Goal: Contribute content

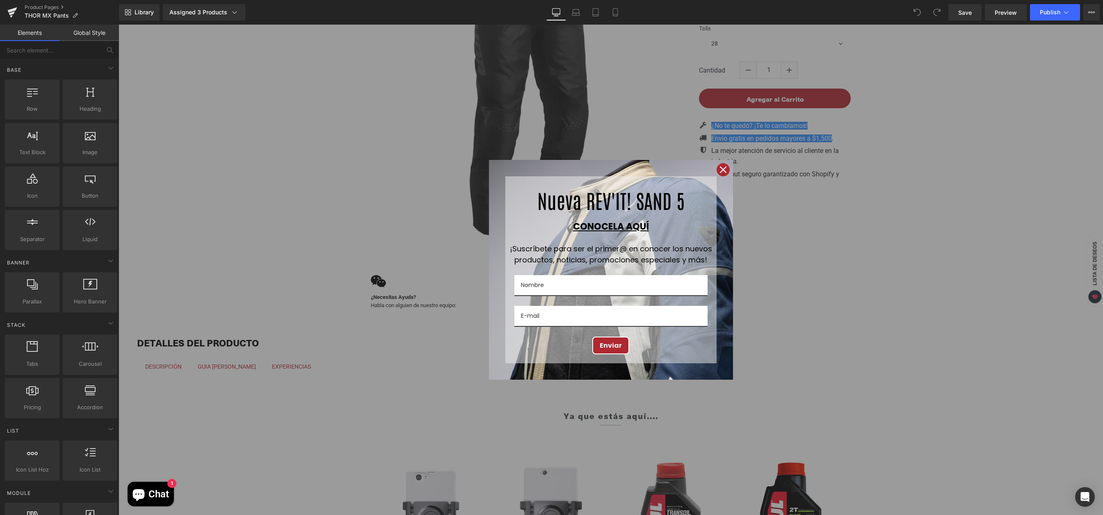
scroll to position [271, 0]
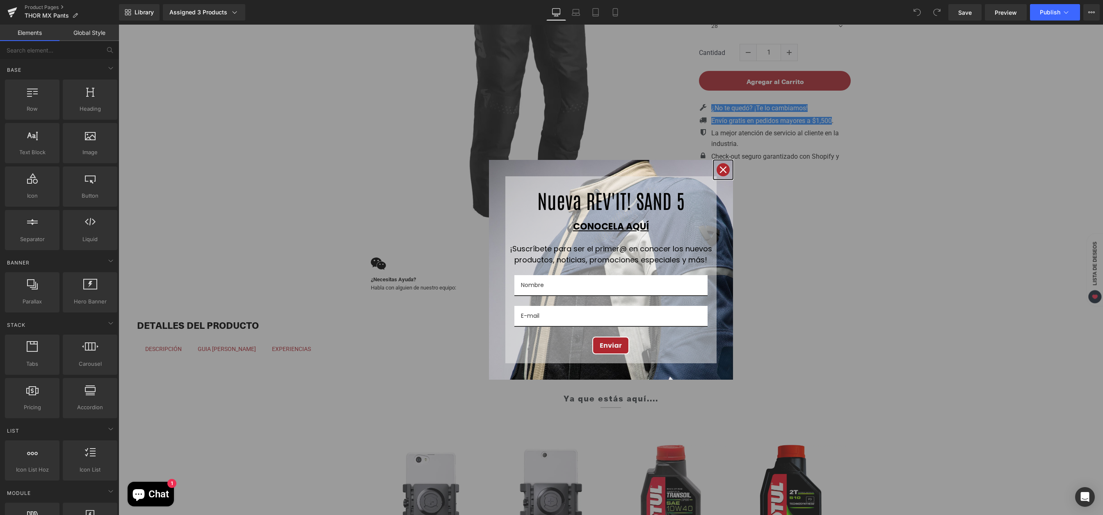
click at [720, 169] on icon "close icon" at bounding box center [723, 170] width 7 height 7
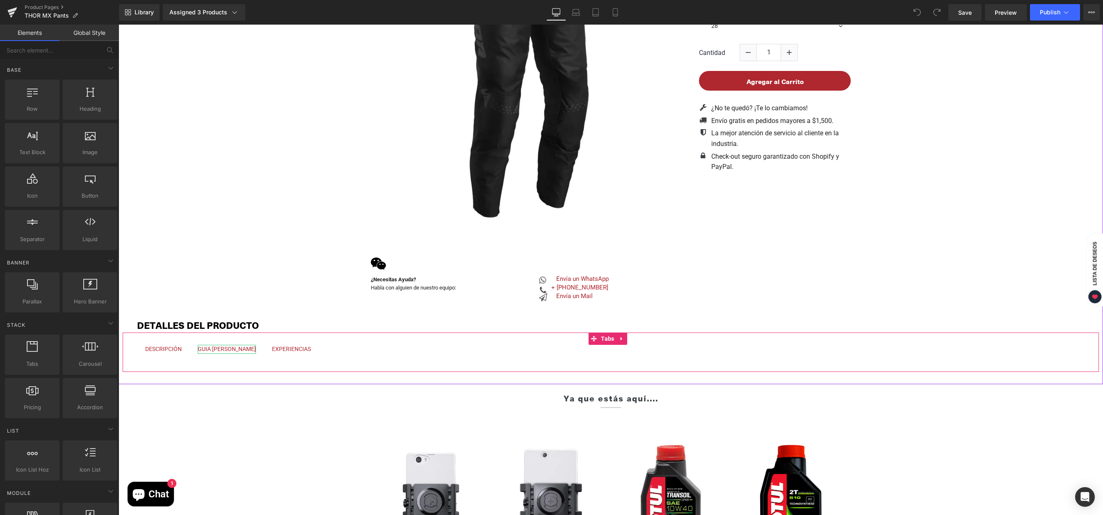
click at [221, 352] on div "GUIA DE TALLAS" at bounding box center [227, 349] width 58 height 9
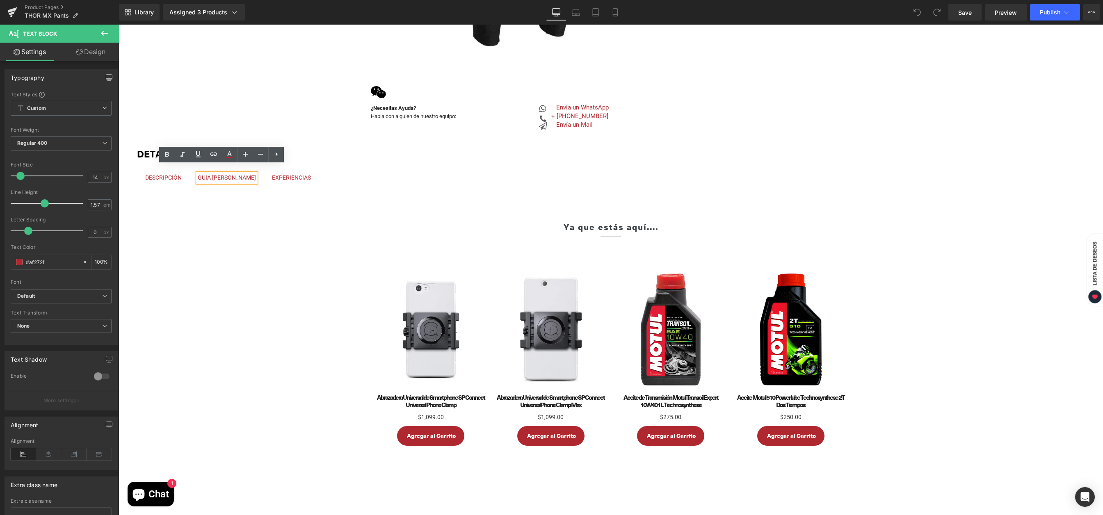
scroll to position [457, 0]
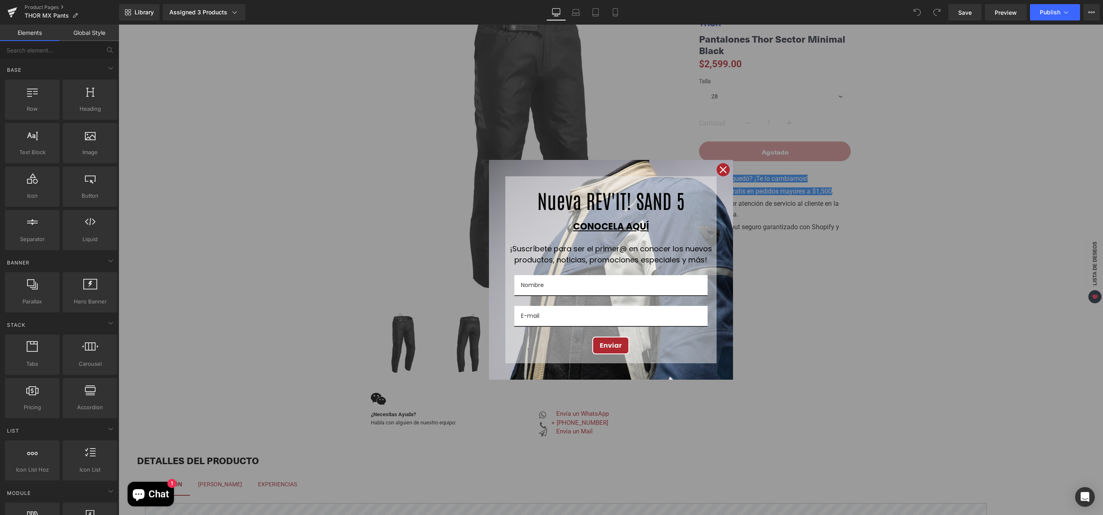
scroll to position [268, 0]
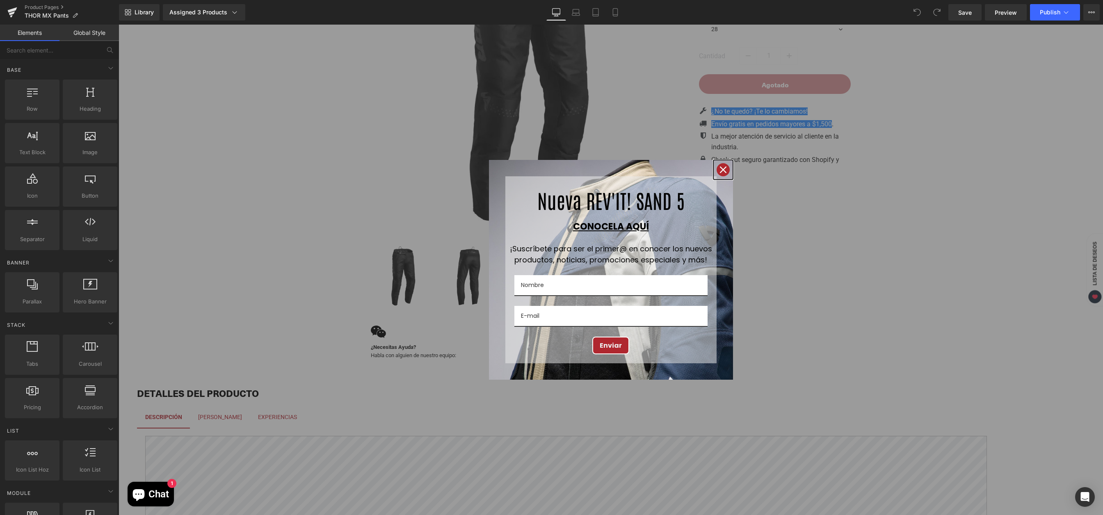
click at [721, 173] on div "Close" at bounding box center [723, 169] width 13 height 13
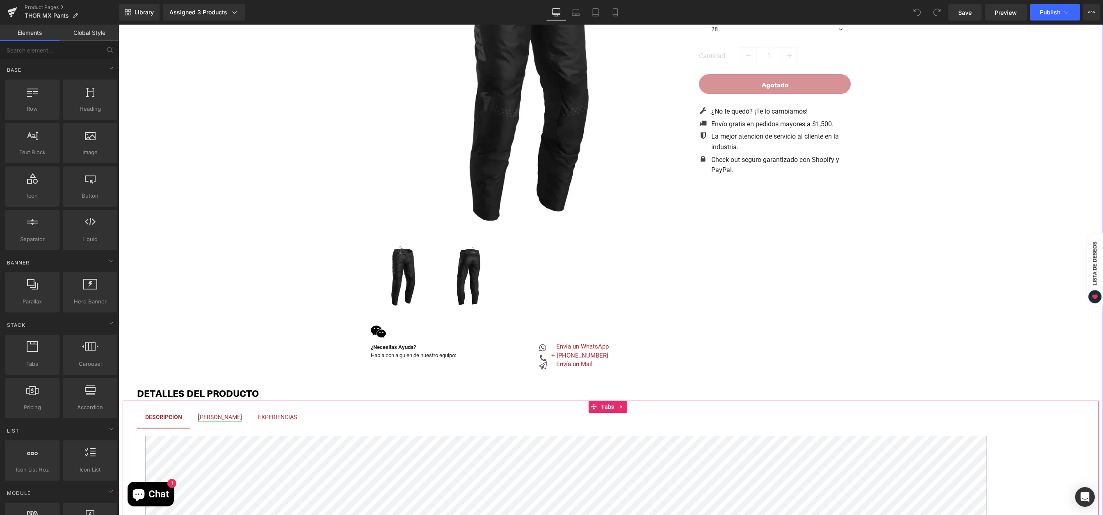
click at [233, 418] on div "[PERSON_NAME]" at bounding box center [220, 417] width 44 height 9
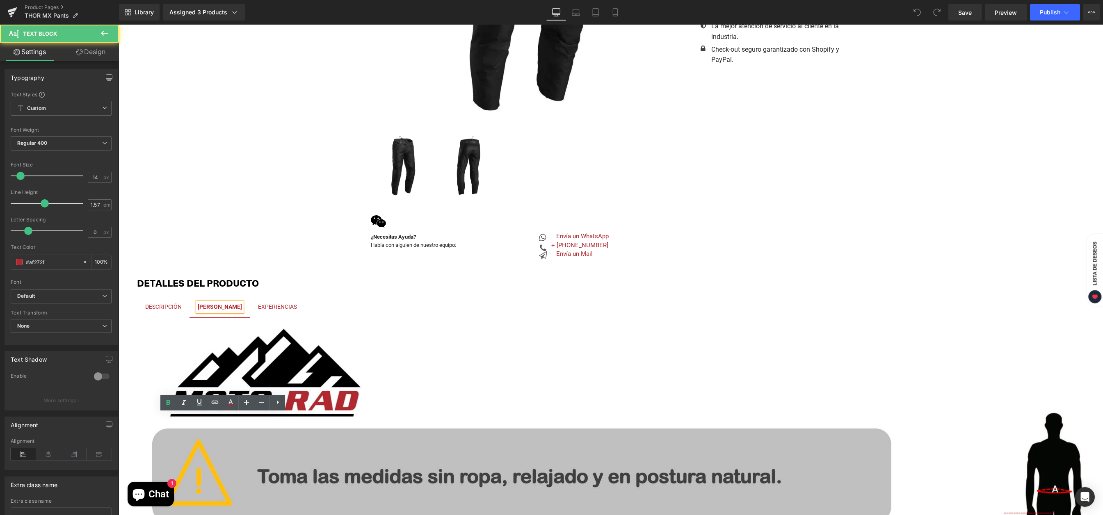
scroll to position [479, 0]
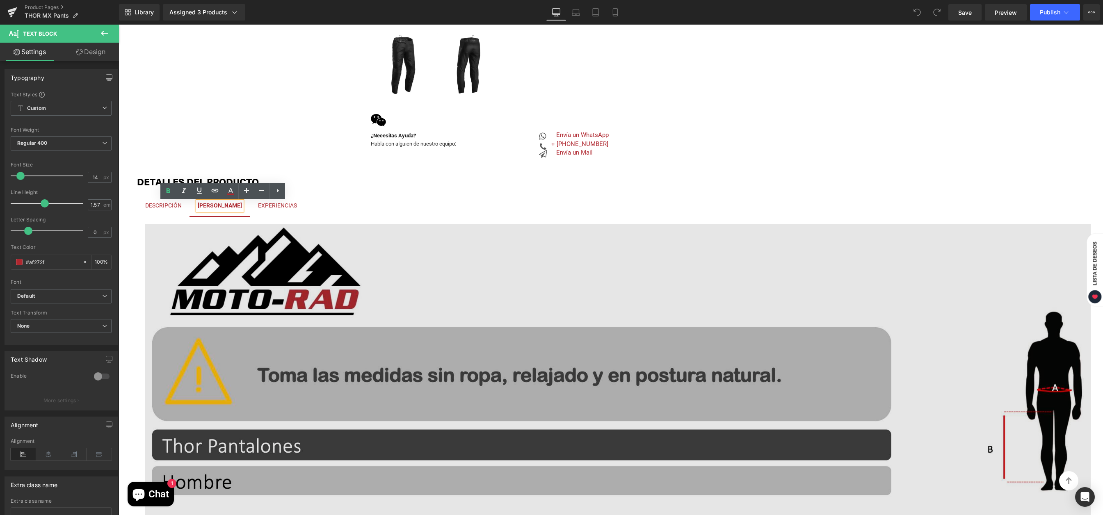
click at [683, 363] on img at bounding box center [617, 457] width 945 height 467
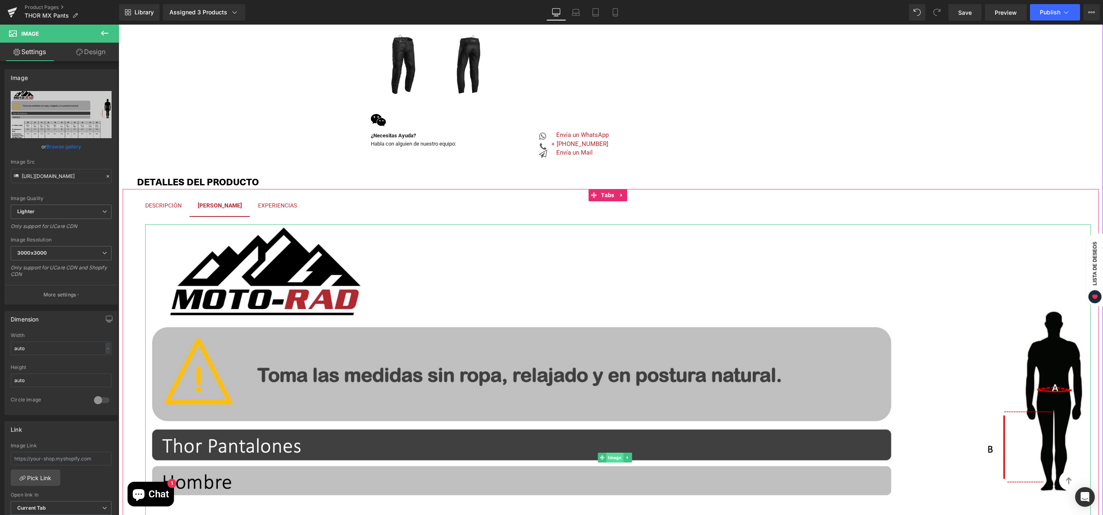
click at [615, 454] on div "Image" at bounding box center [617, 457] width 945 height 467
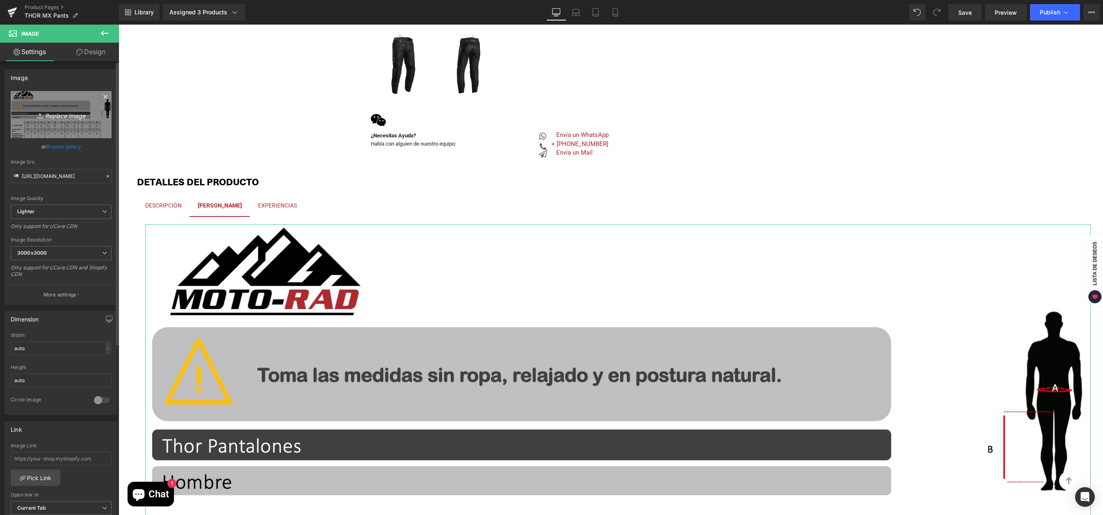
click at [58, 116] on icon "Replace Image" at bounding box center [61, 115] width 66 height 10
type input "C:\fakepath\Guia de Tallas Pantalones THOR.jpg"
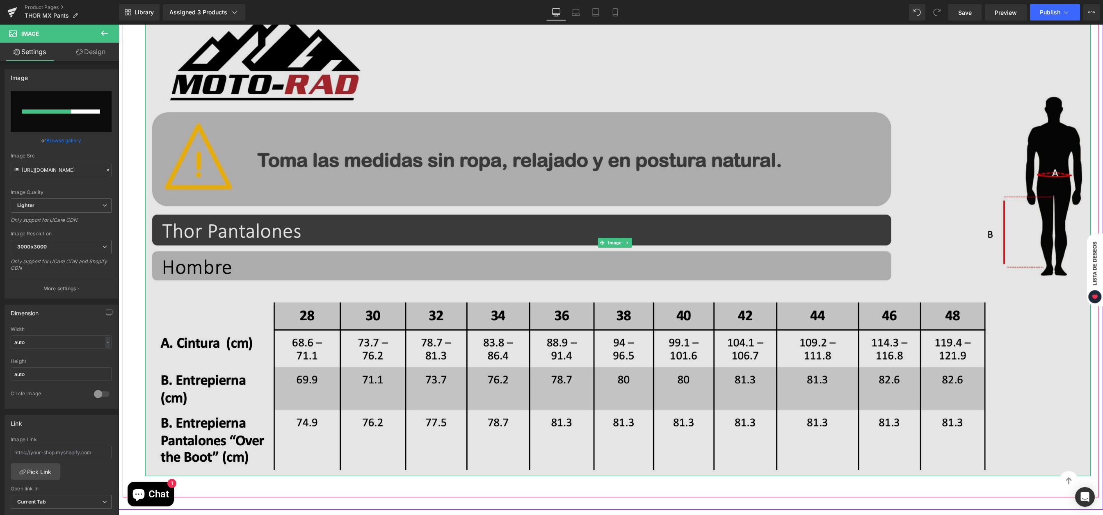
scroll to position [700, 0]
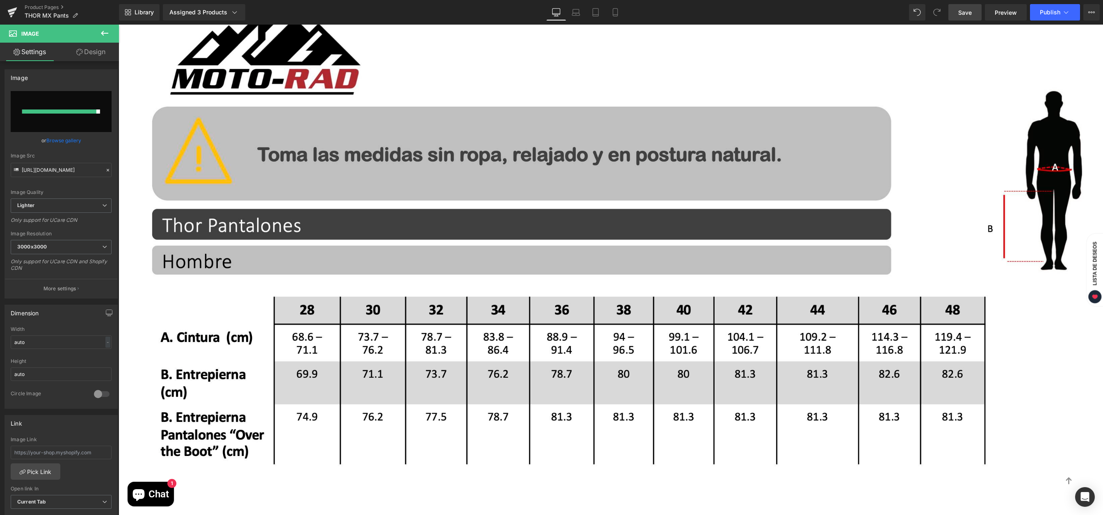
drag, startPoint x: 959, startPoint y: 14, endPoint x: 536, endPoint y: 20, distance: 422.9
click at [959, 14] on span "Save" at bounding box center [965, 12] width 14 height 9
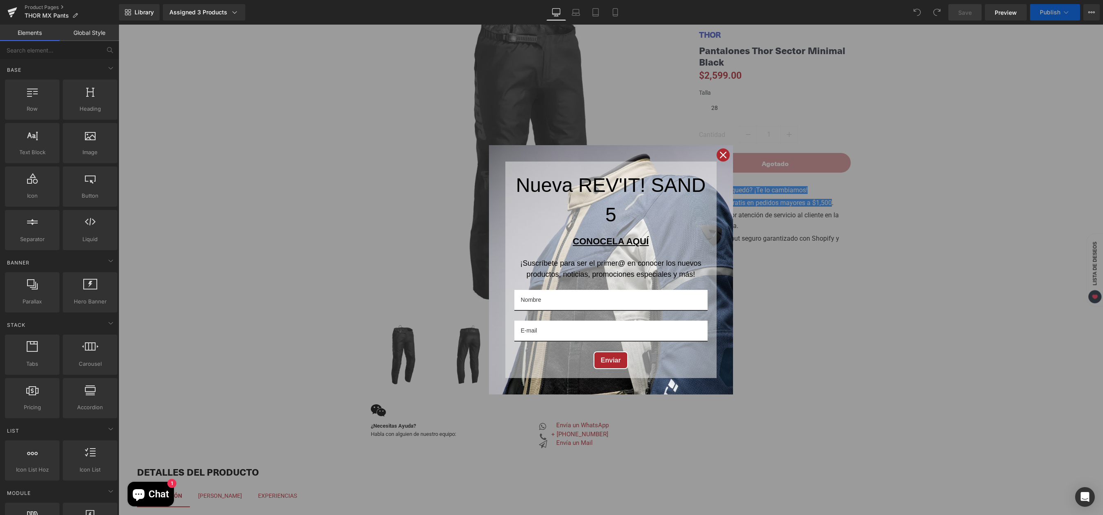
scroll to position [420, 0]
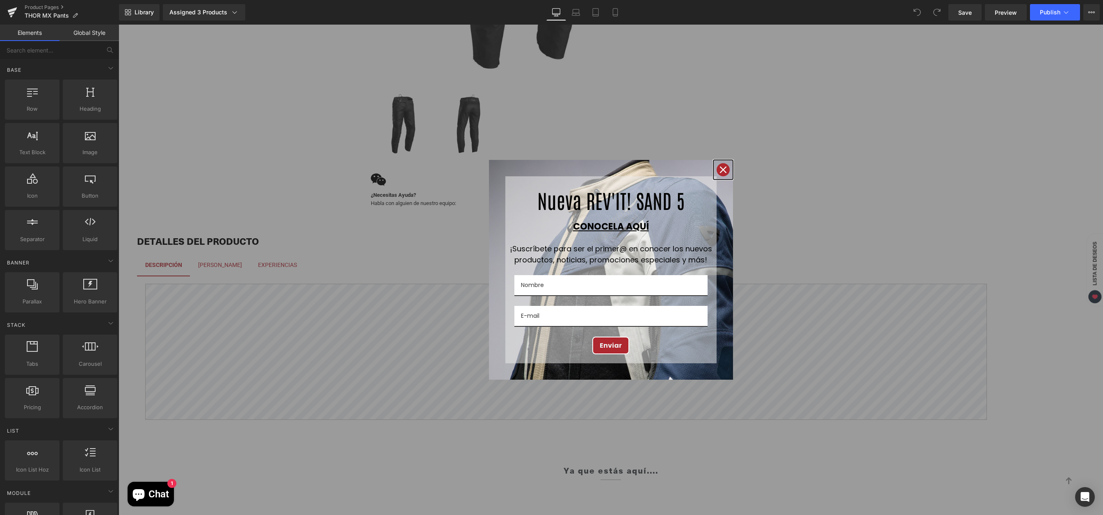
click at [720, 170] on icon "close icon" at bounding box center [723, 170] width 7 height 7
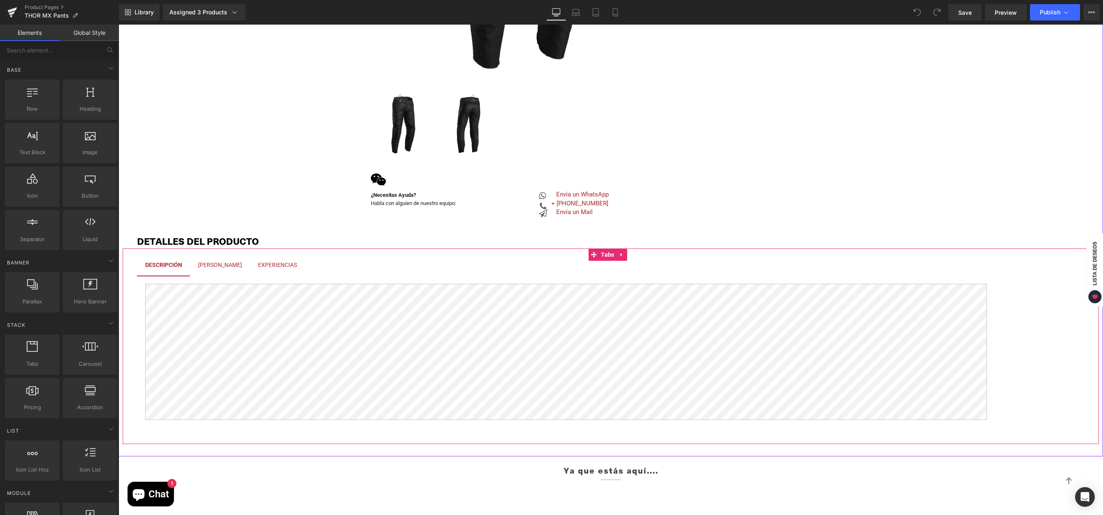
click at [228, 265] on div "GUIA DE TALLAS" at bounding box center [220, 265] width 44 height 9
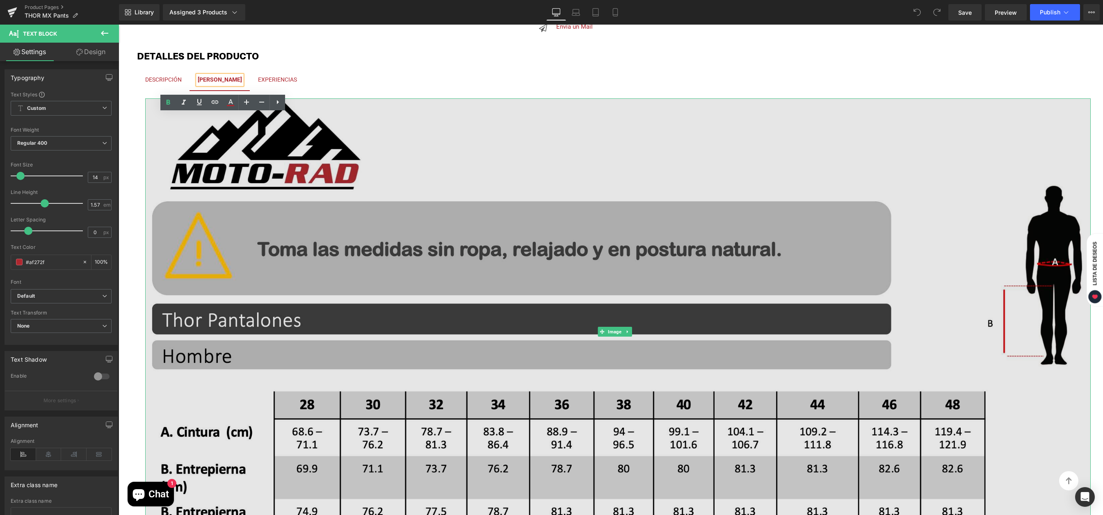
scroll to position [617, 0]
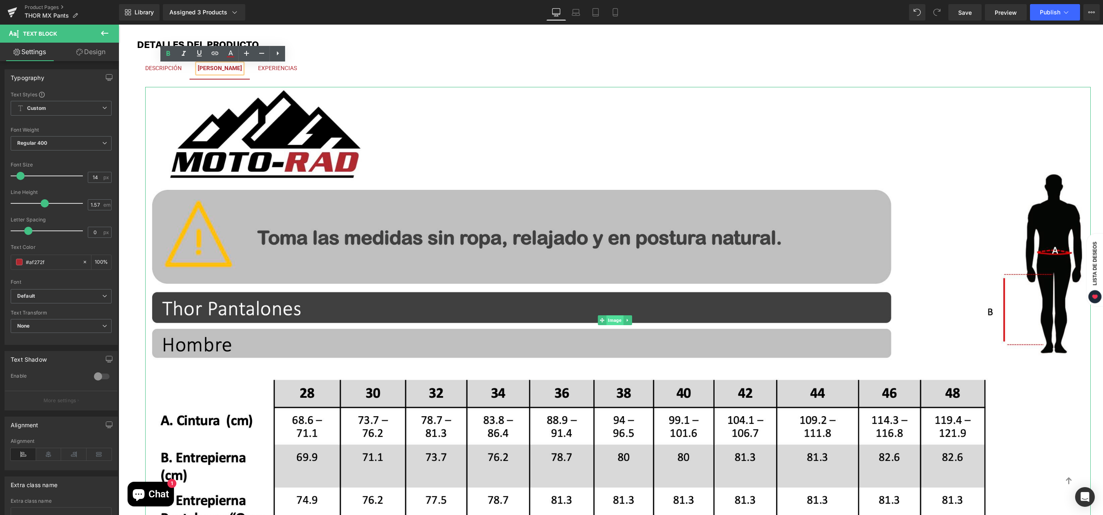
click at [615, 319] on link "Image" at bounding box center [610, 320] width 25 height 10
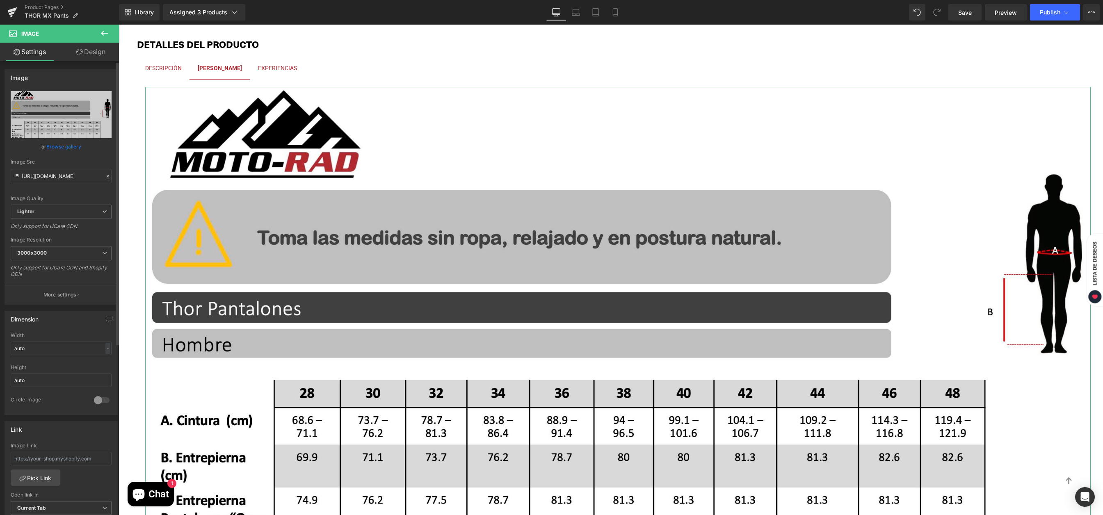
click at [53, 147] on link "Browse gallery" at bounding box center [63, 146] width 35 height 14
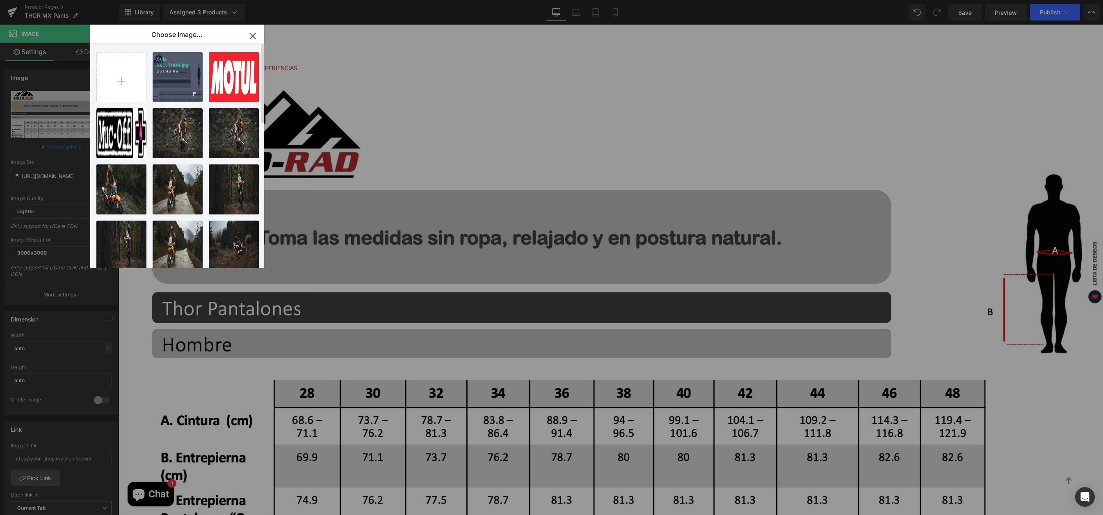
click at [183, 82] on div "Guia de...THOR.jpg 351.93 KB" at bounding box center [178, 77] width 50 height 50
type input "https://ucarecdn.com/97e2c479-5adb-44fc-8c7a-1822c9509c41/-/format/auto/-/previ…"
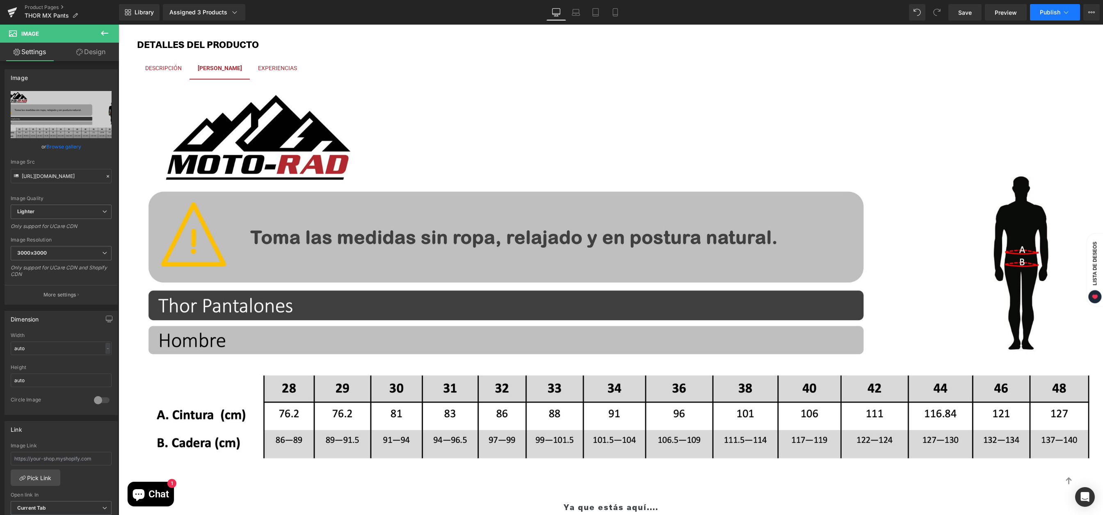
click at [1051, 9] on span "Publish" at bounding box center [1050, 12] width 21 height 7
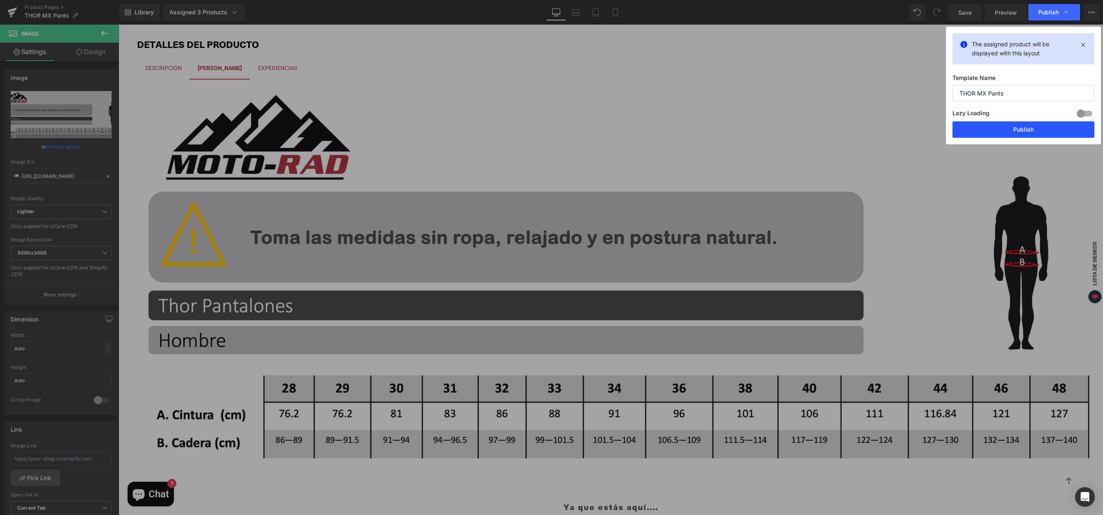
drag, startPoint x: 1001, startPoint y: 130, endPoint x: 834, endPoint y: 92, distance: 171.0
click at [1001, 130] on button "Publish" at bounding box center [1023, 129] width 142 height 16
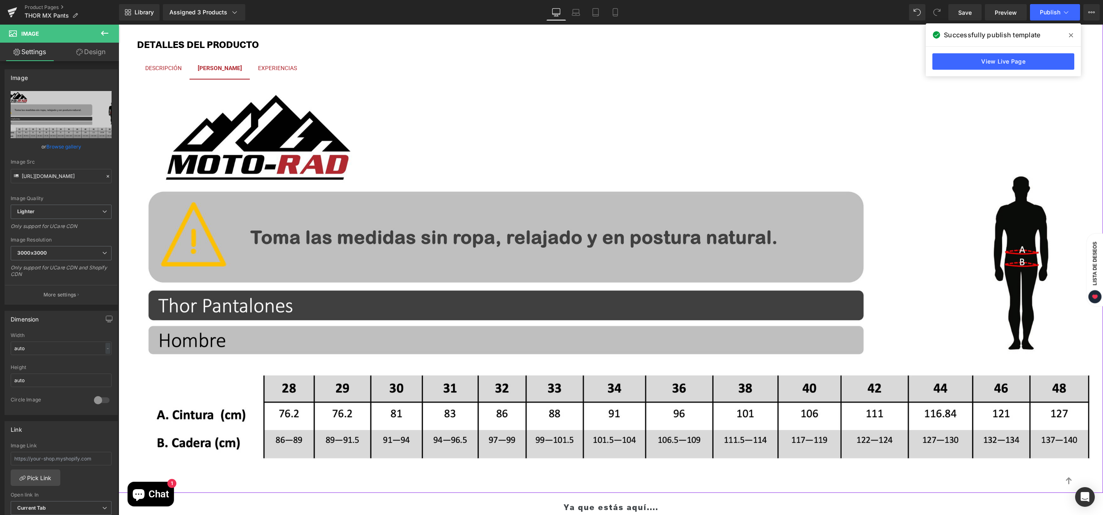
click at [310, 30] on div "(P) Image ‹ › (P) Image List" at bounding box center [611, 22] width 976 height 915
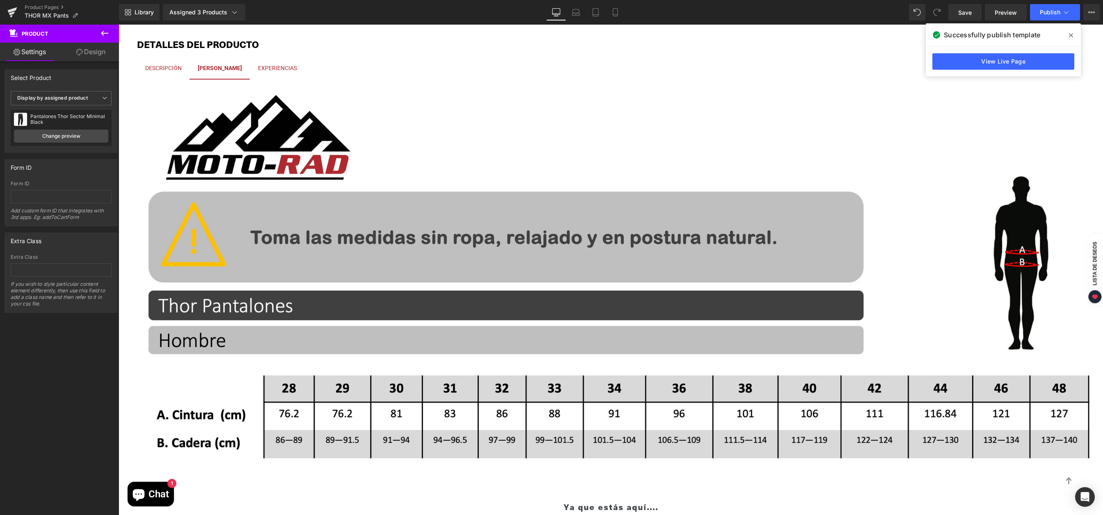
click at [1073, 36] on icon at bounding box center [1071, 35] width 4 height 7
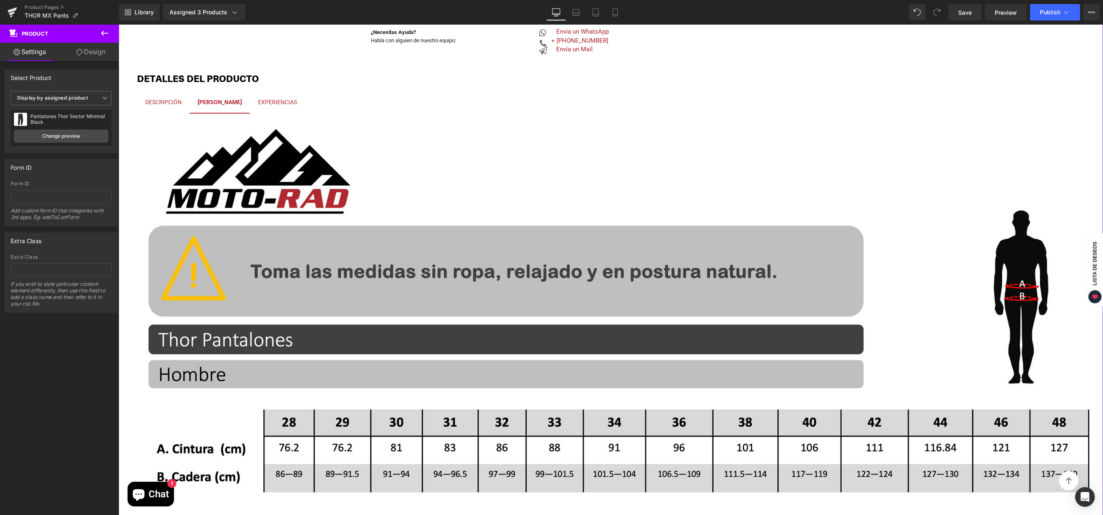
scroll to position [652, 0]
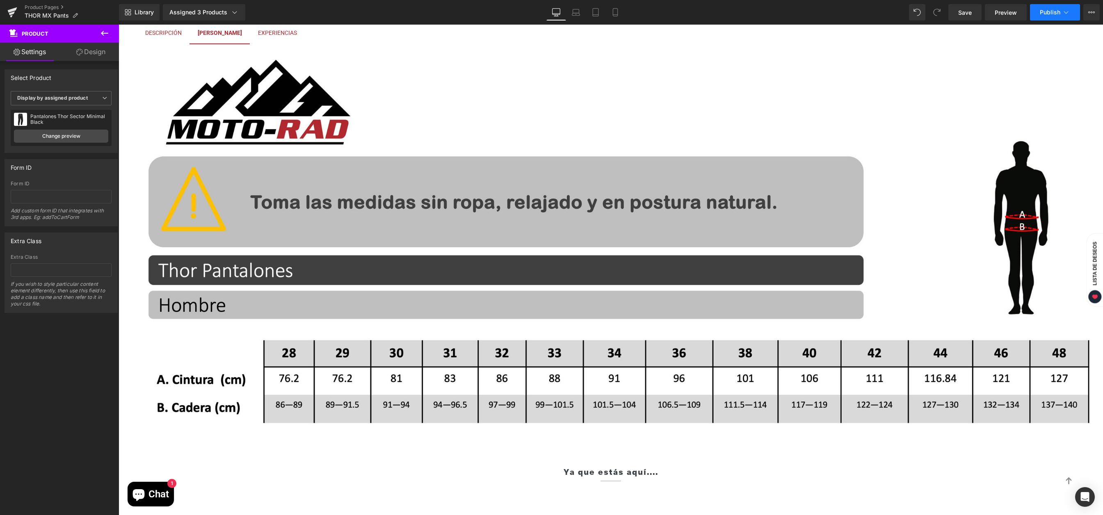
click at [1062, 11] on icon at bounding box center [1066, 12] width 8 height 8
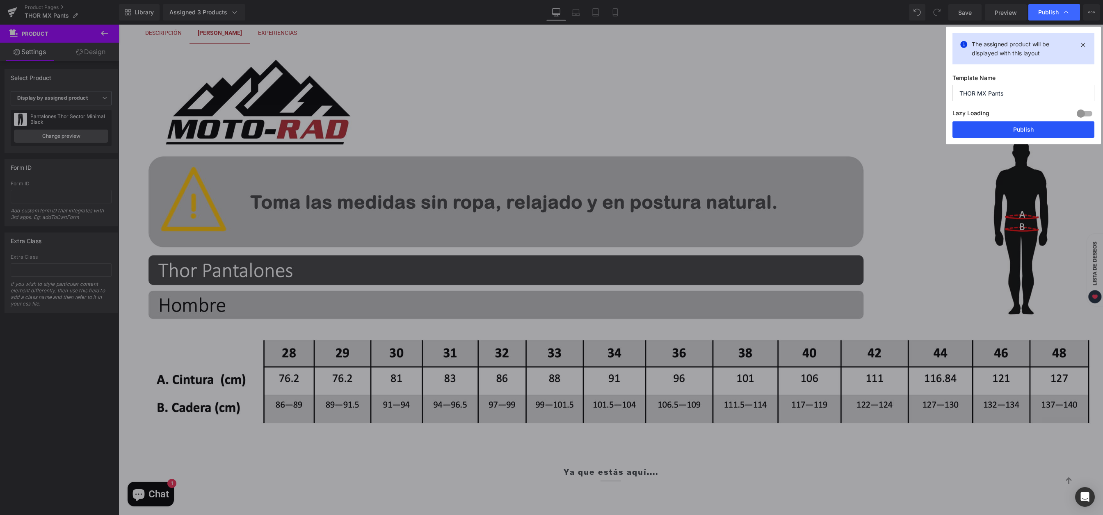
click at [999, 131] on button "Publish" at bounding box center [1023, 129] width 142 height 16
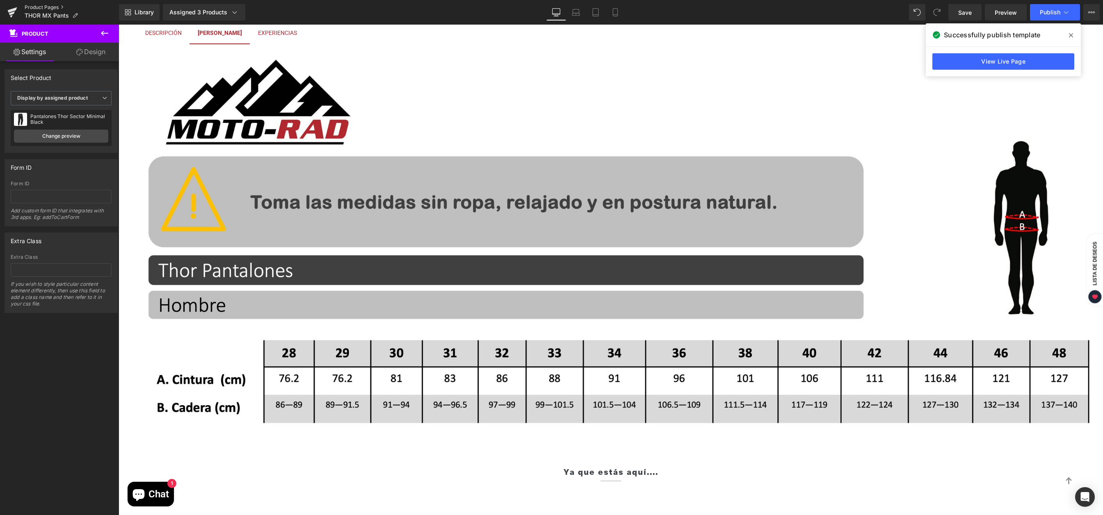
click at [48, 9] on link "Product Pages" at bounding box center [72, 7] width 94 height 7
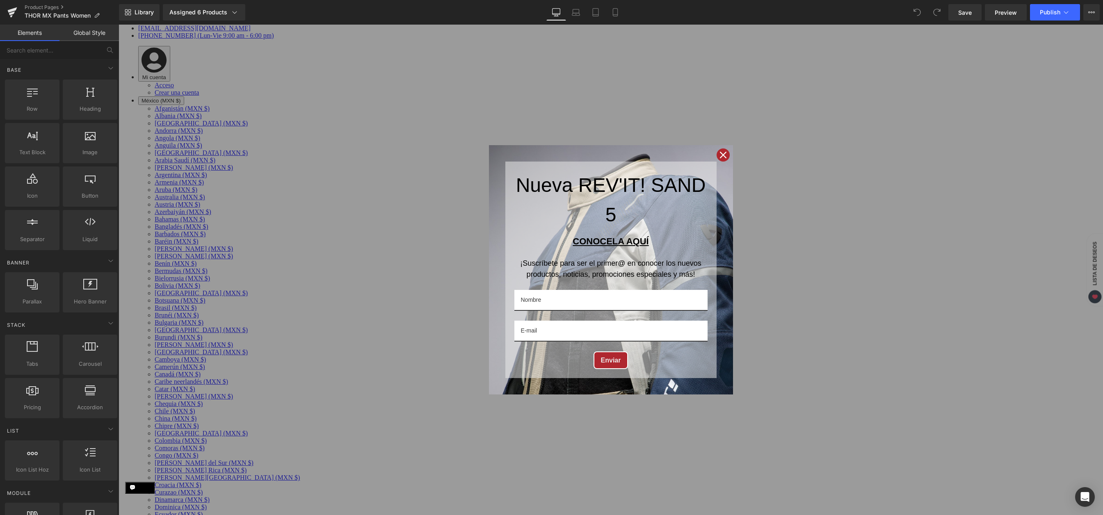
scroll to position [290, 0]
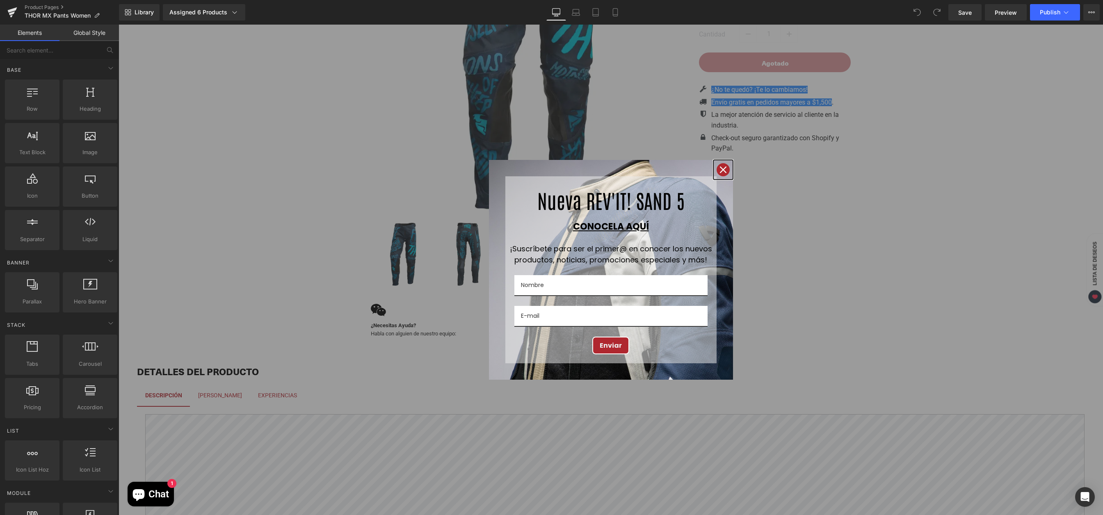
click at [721, 169] on icon "close icon" at bounding box center [723, 170] width 7 height 7
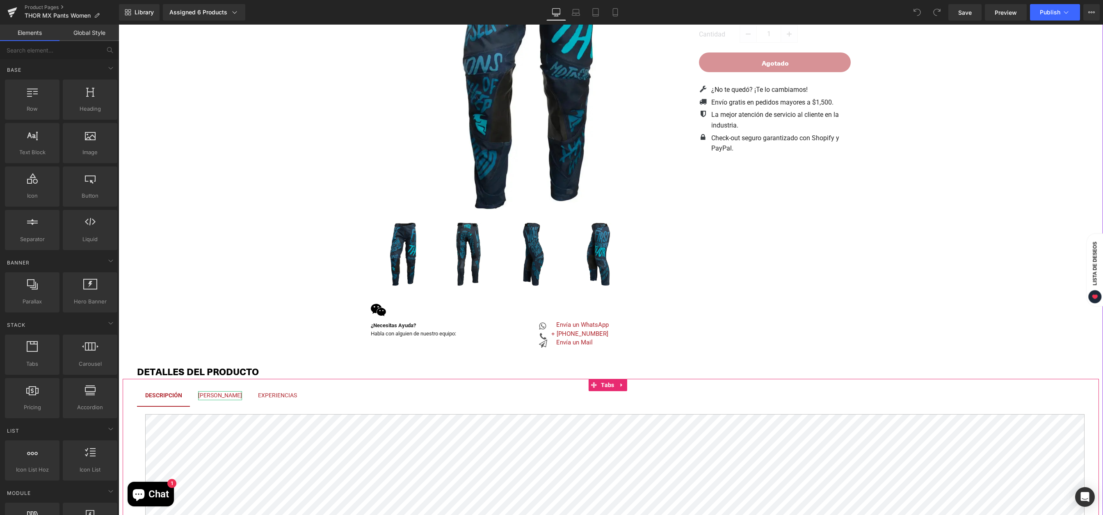
click at [224, 397] on div "[PERSON_NAME]" at bounding box center [220, 395] width 44 height 9
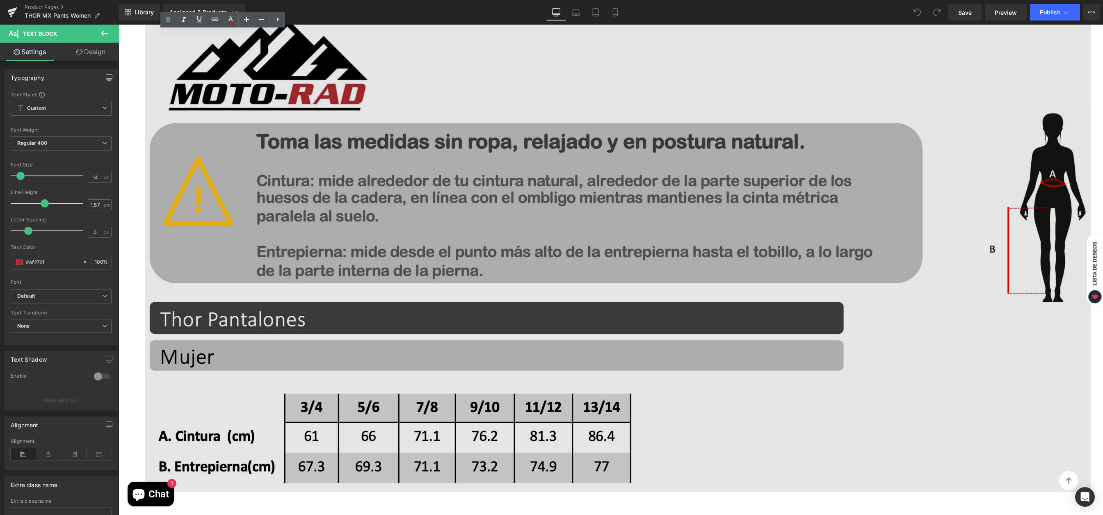
scroll to position [694, 0]
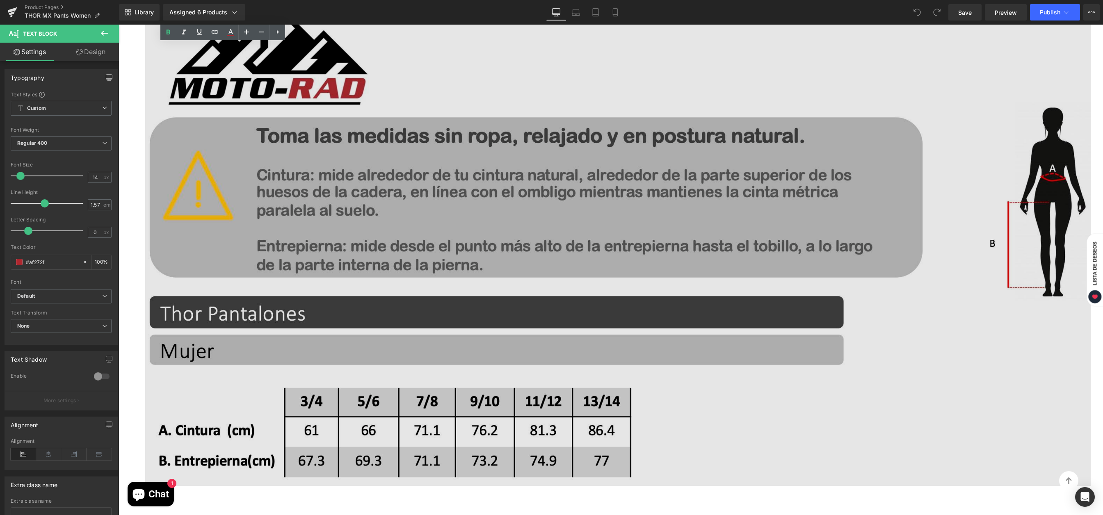
click at [550, 333] on img at bounding box center [617, 248] width 945 height 476
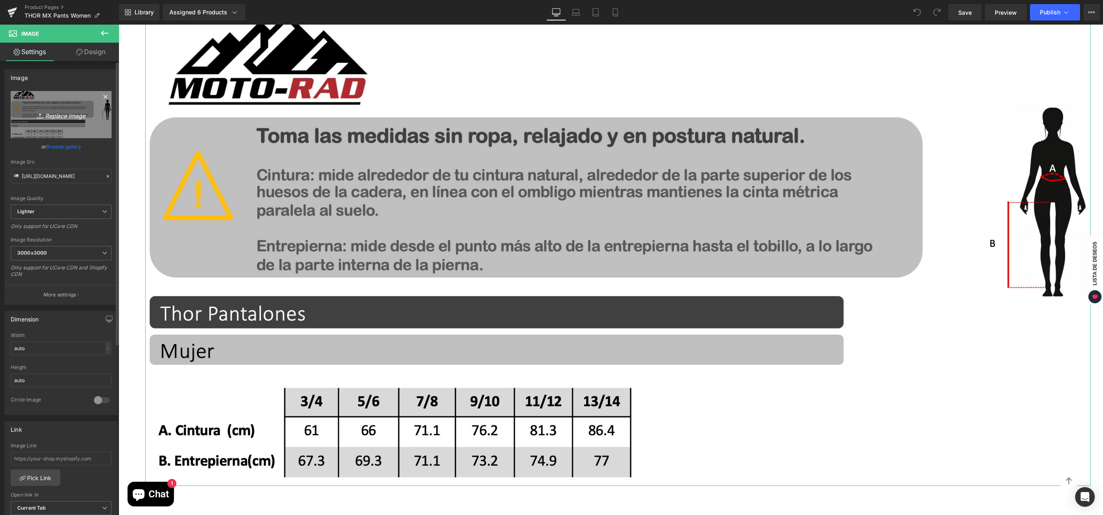
click at [71, 119] on icon "Replace Image" at bounding box center [61, 115] width 66 height 10
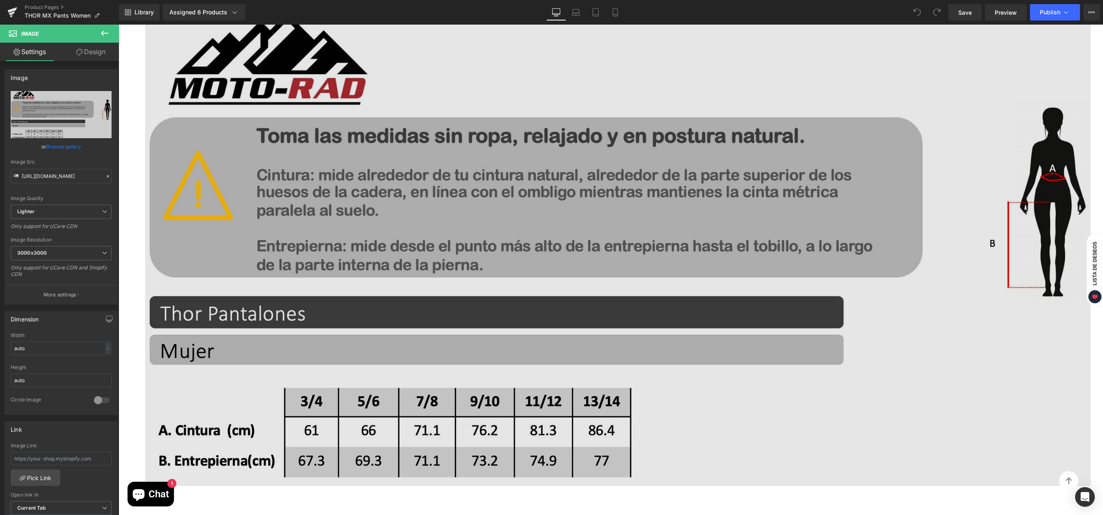
type input "C:\fakepath\Guia de Tallas Pantalones THOR.jpg"
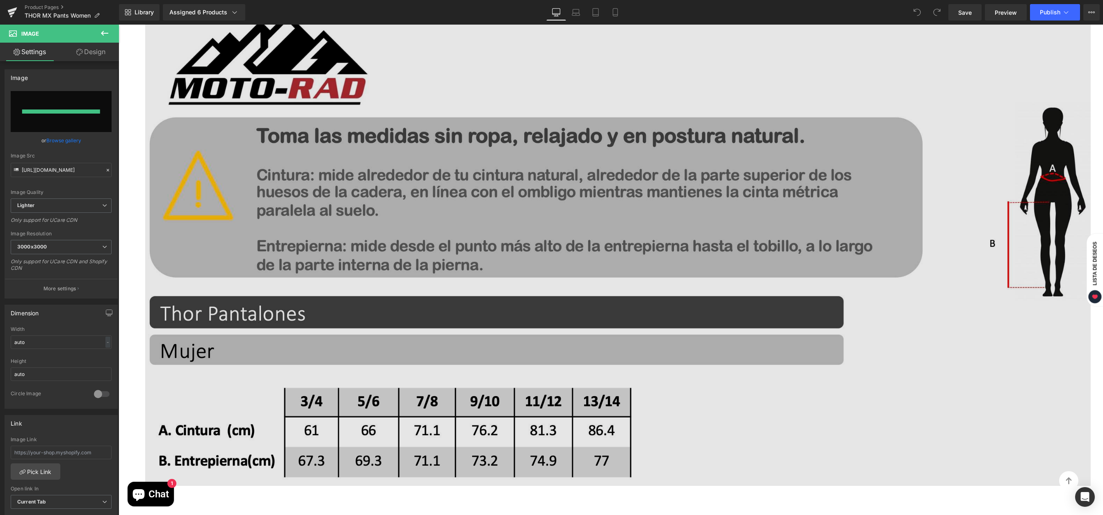
type input "https://ucarecdn.com/2543d5a3-67ed-4b5d-a793-c370c26f063e/-/format/auto/-/previ…"
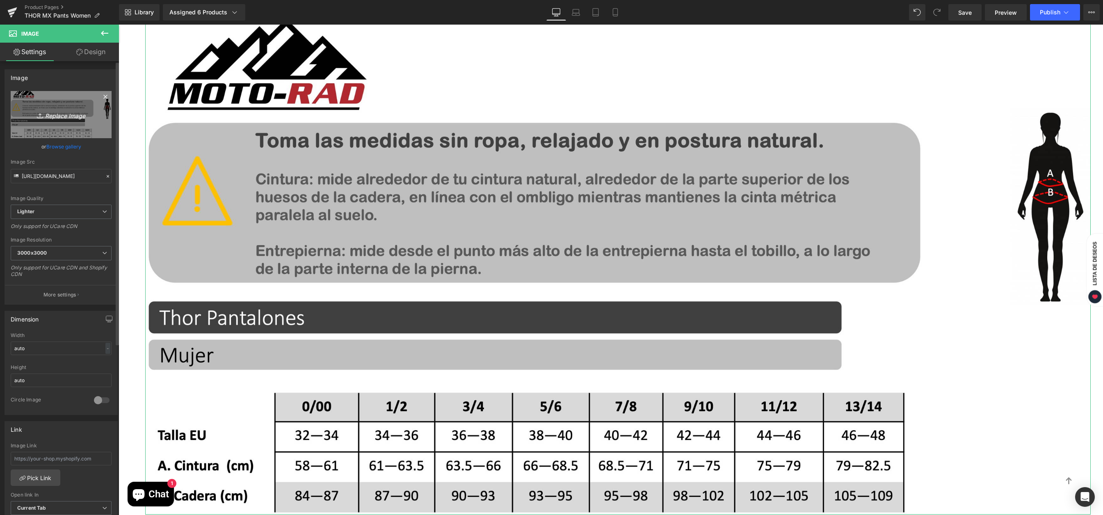
click at [66, 118] on icon "Replace Image" at bounding box center [61, 115] width 66 height 10
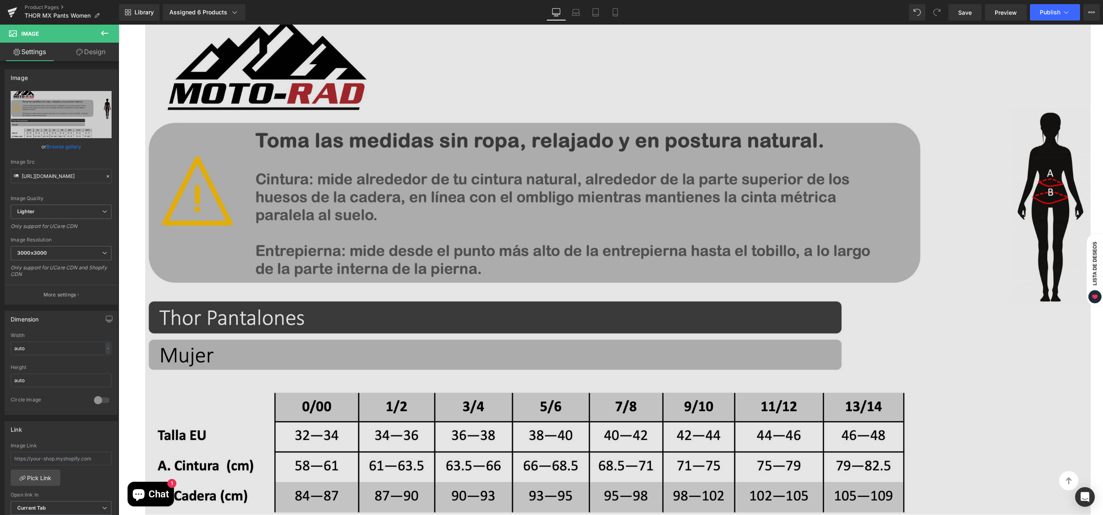
type input "C:\fakepath\Guia de Tallas Pantalones THOR.jpg"
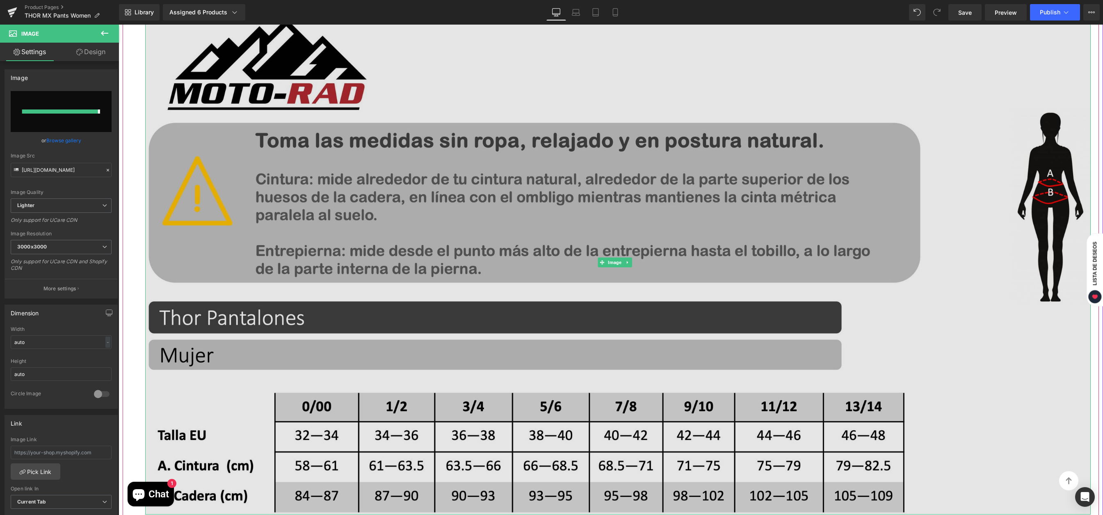
type input "https://ucarecdn.com/4ad4bd7a-d3c1-4766-b132-52a4f5807058/-/format/auto/-/previ…"
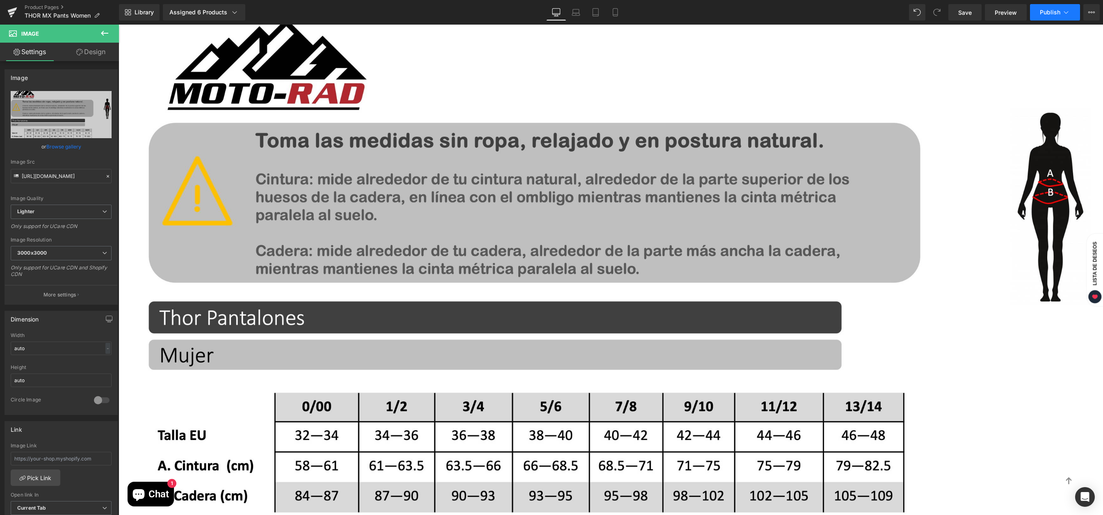
click at [1045, 11] on span "Publish" at bounding box center [1050, 12] width 21 height 7
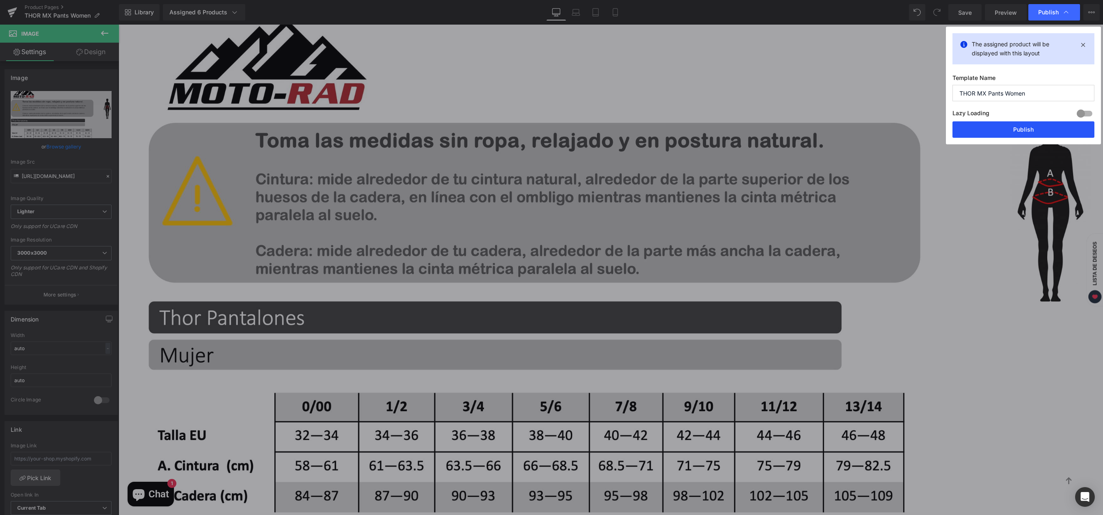
drag, startPoint x: 963, startPoint y: 132, endPoint x: 589, endPoint y: 106, distance: 375.4
click at [963, 132] on button "Publish" at bounding box center [1023, 129] width 142 height 16
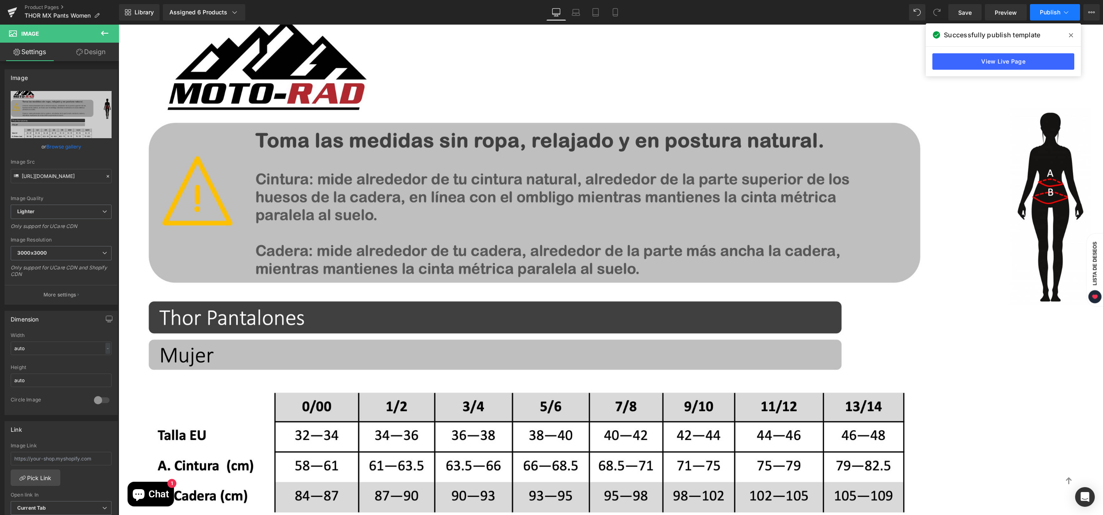
click at [1049, 14] on span "Publish" at bounding box center [1050, 12] width 21 height 7
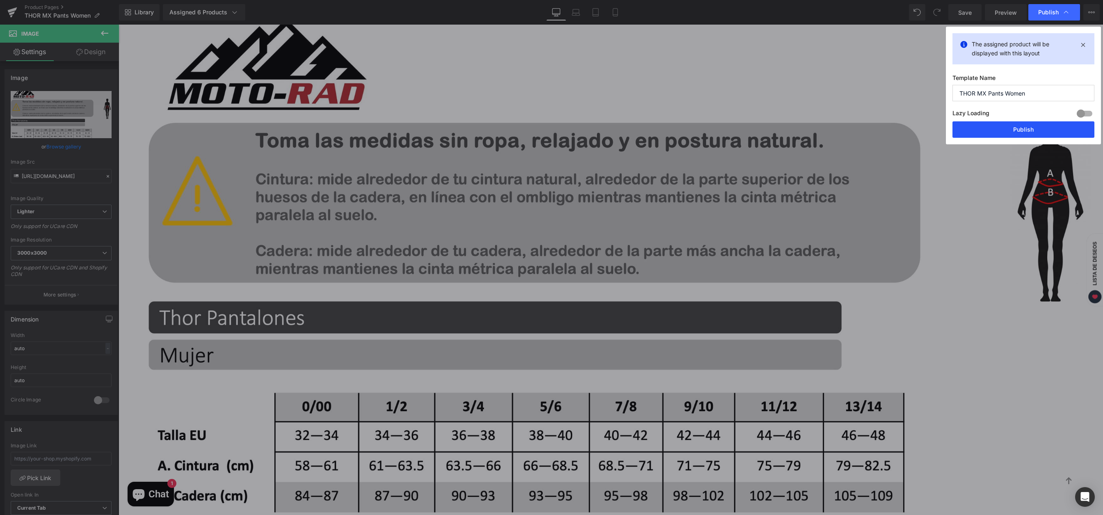
drag, startPoint x: 1004, startPoint y: 132, endPoint x: 969, endPoint y: 74, distance: 67.7
click at [1004, 132] on button "Publish" at bounding box center [1023, 129] width 142 height 16
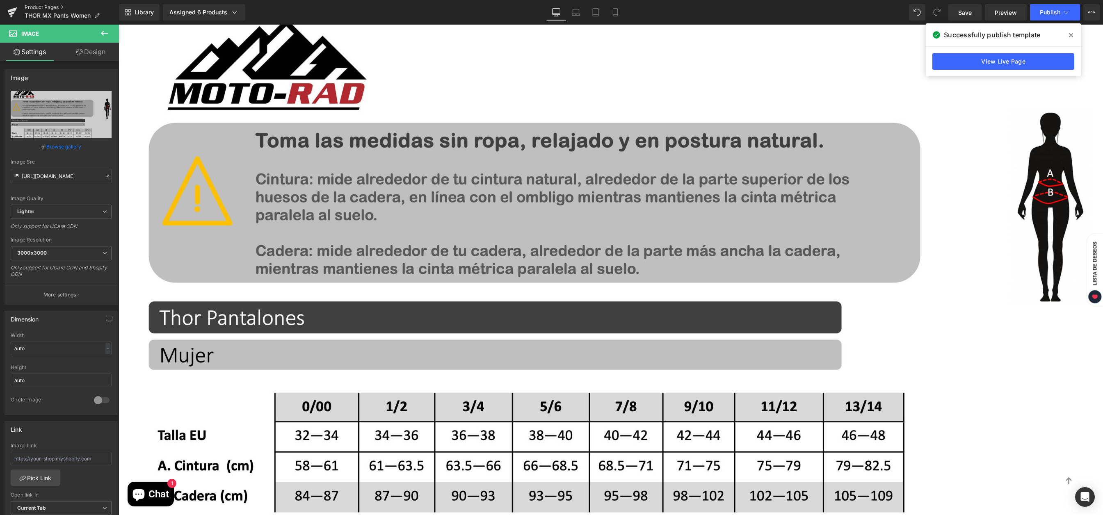
click at [46, 7] on link "Product Pages" at bounding box center [72, 7] width 94 height 7
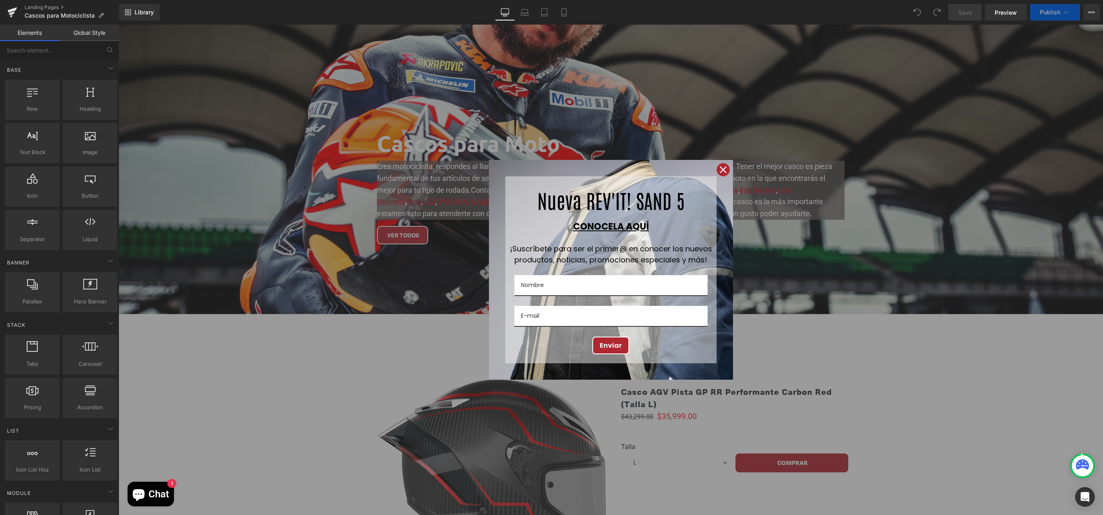
scroll to position [4737, 978]
click at [720, 172] on icon "close icon" at bounding box center [723, 170] width 7 height 7
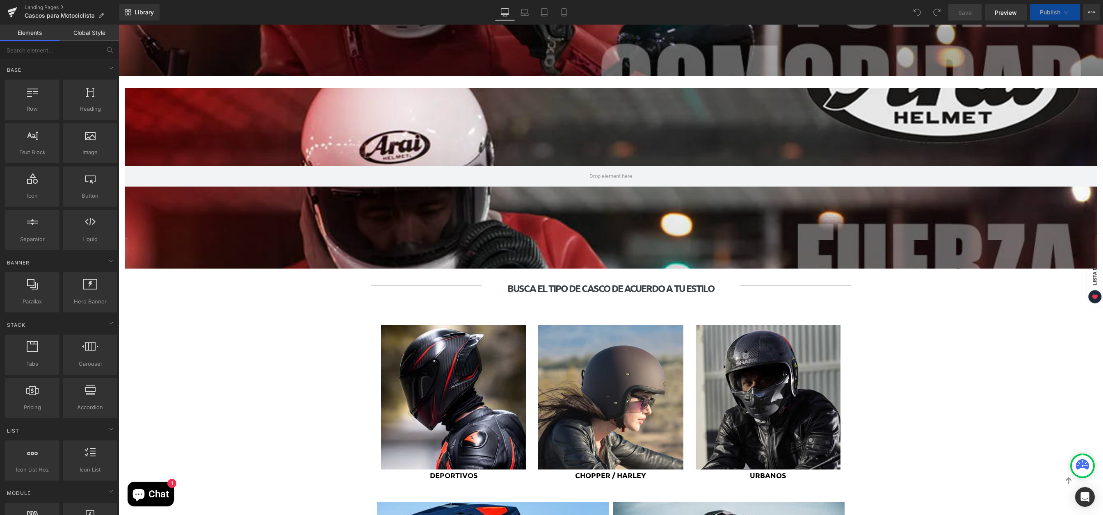
scroll to position [0, 0]
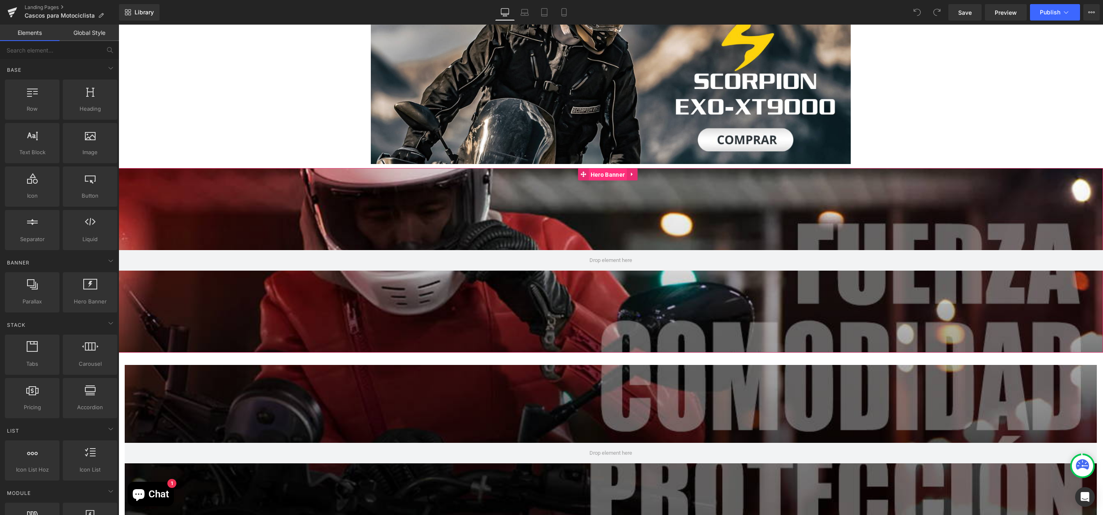
click at [609, 171] on span "Hero Banner" at bounding box center [608, 175] width 38 height 12
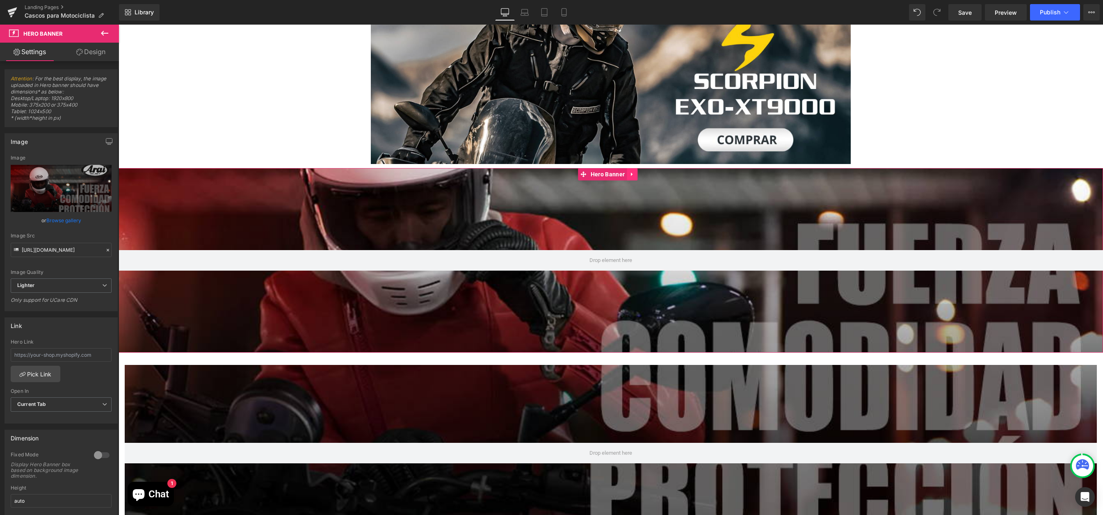
click at [634, 172] on icon at bounding box center [632, 174] width 6 height 6
click at [636, 175] on icon at bounding box center [637, 174] width 6 height 6
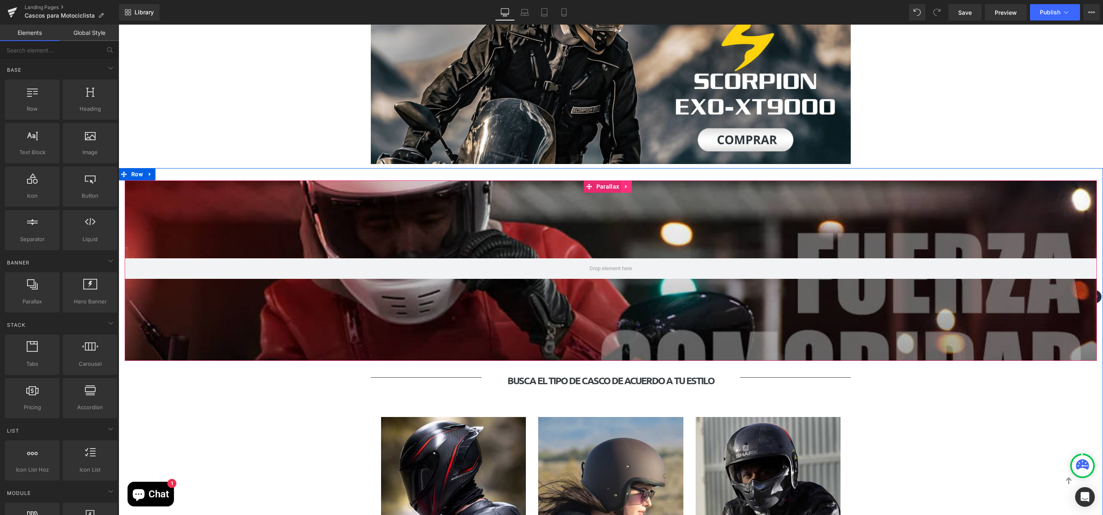
click at [629, 187] on link at bounding box center [626, 186] width 11 height 12
click at [635, 187] on link at bounding box center [631, 186] width 11 height 12
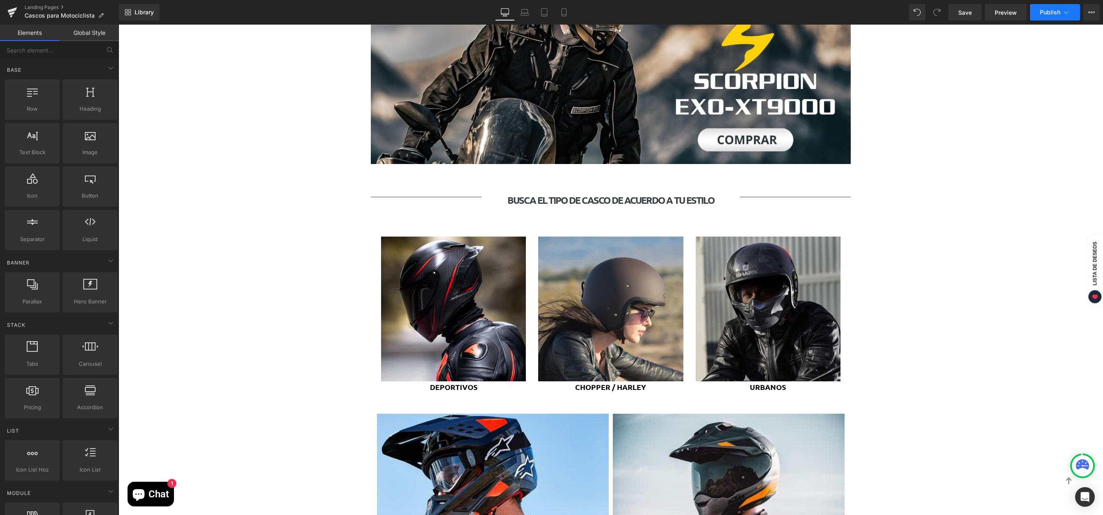
click at [1051, 16] on button "Publish" at bounding box center [1055, 12] width 50 height 16
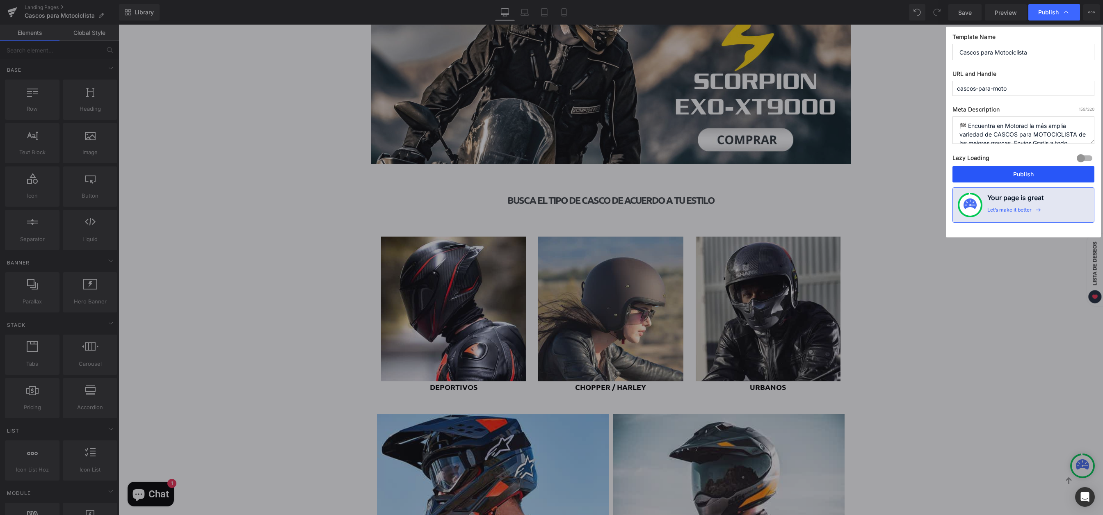
click at [995, 174] on button "Publish" at bounding box center [1023, 174] width 142 height 16
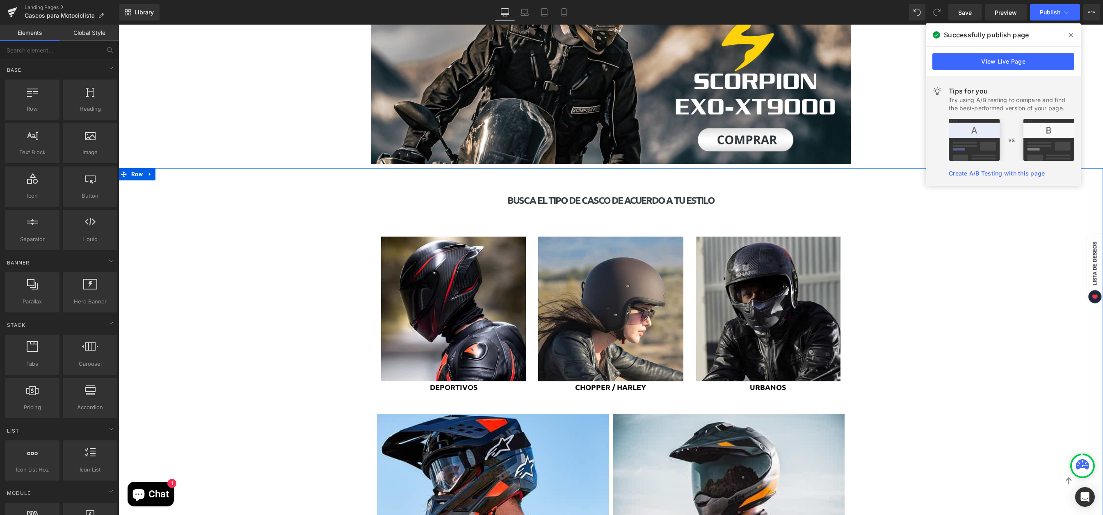
click at [944, 247] on div "Separator BUSCA EL TIPO DE CASCO DE ACUERDO A TU ESTILO Heading Separator Row I…" at bounding box center [611, 374] width 984 height 388
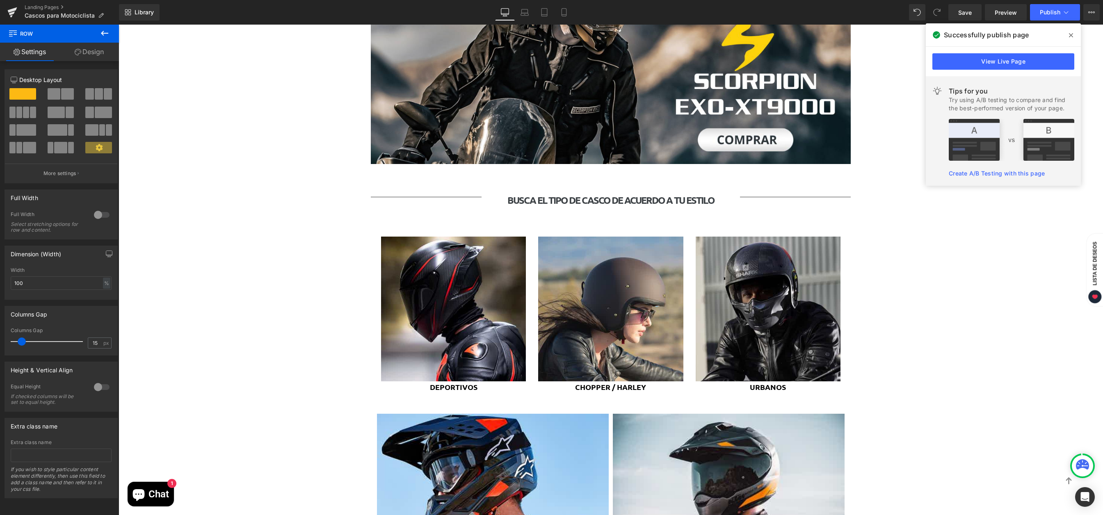
click at [1068, 34] on span at bounding box center [1070, 35] width 13 height 13
